Goal: Information Seeking & Learning: Learn about a topic

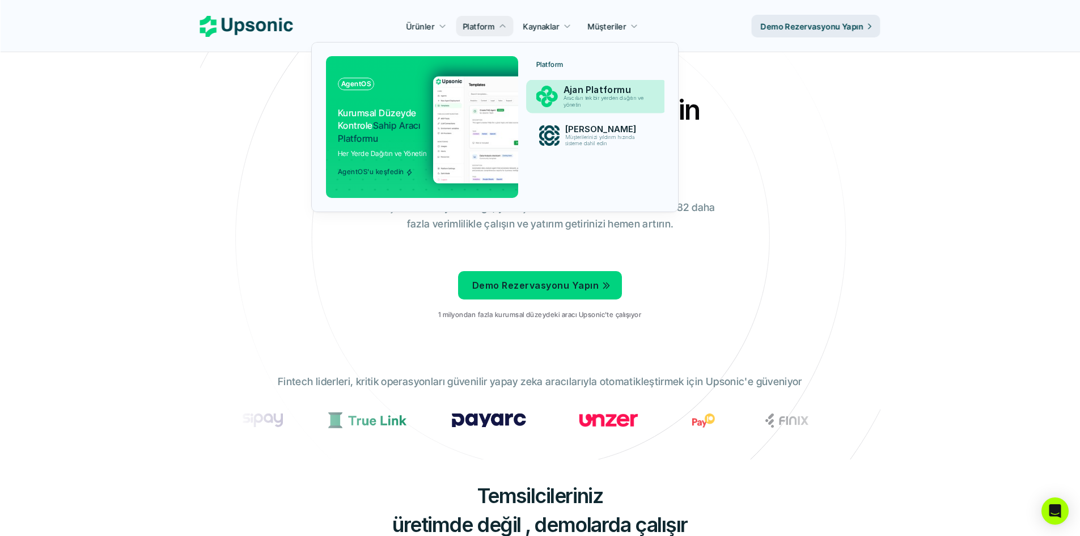
click at [626, 100] on font "Aracıları tek bir yerden dağıtın ve yönetin" at bounding box center [604, 101] width 82 height 13
click at [506, 108] on img at bounding box center [543, 129] width 221 height 107
click at [586, 99] on font "Aracıları tek bir yerden dağıtın ve yönetin" at bounding box center [604, 101] width 79 height 12
click at [586, 99] on font "Aracıları tek bir yerden dağıtın ve yönetin" at bounding box center [604, 101] width 82 height 13
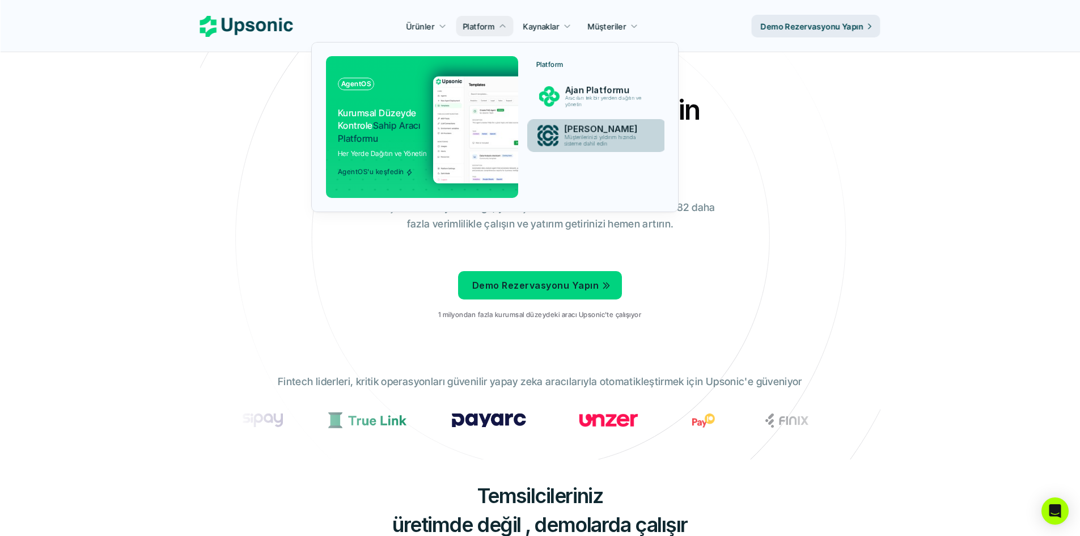
click at [591, 136] on font "Müşterilerinizi yıldırım hızında sisteme dahil edin" at bounding box center [601, 140] width 74 height 12
click at [591, 136] on font "Müşterilerinizi yıldırım hızında sisteme dahil edin" at bounding box center [600, 140] width 75 height 13
click at [631, 140] on font "Müşterilerinizi yıldırım hızında sisteme dahil edin" at bounding box center [600, 140] width 75 height 13
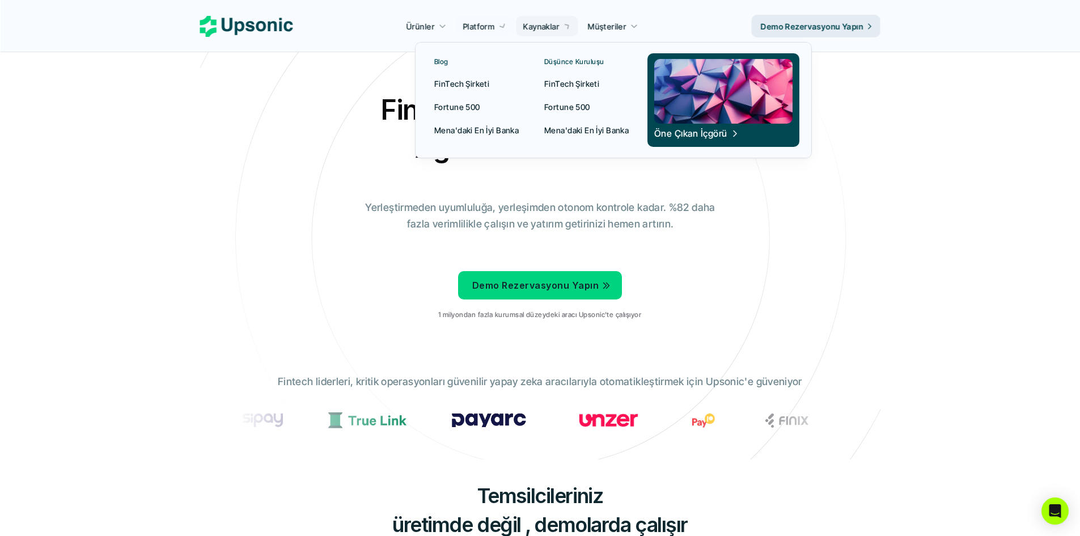
click at [550, 22] on font "Kaynaklar" at bounding box center [541, 27] width 36 height 10
click at [501, 130] on font "Mena'daki En İyi Banka" at bounding box center [476, 130] width 85 height 10
